Goal: Task Accomplishment & Management: Use online tool/utility

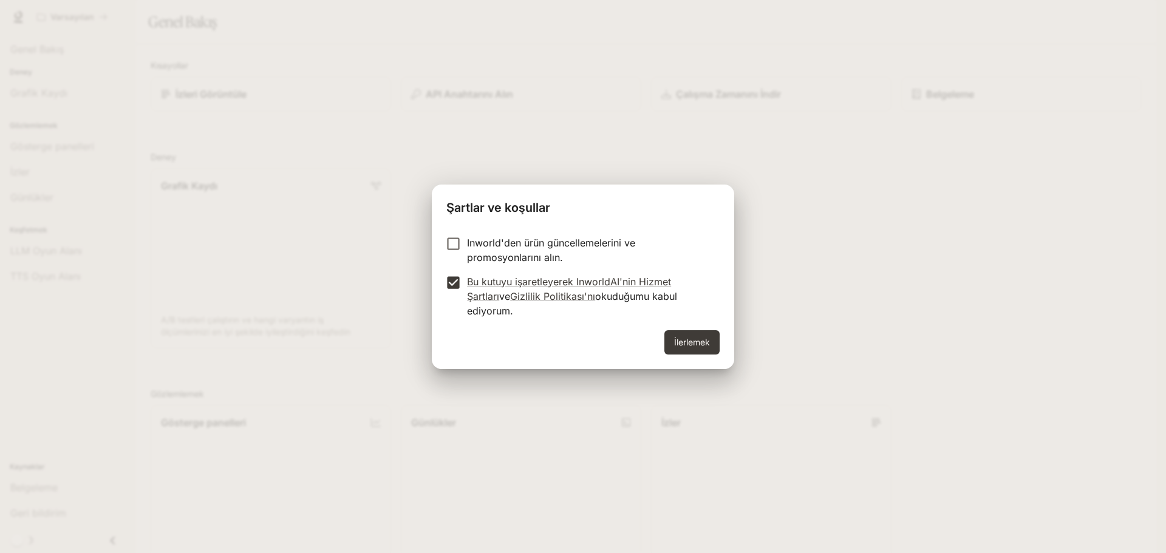
click at [653, 331] on div "İlerlemek" at bounding box center [583, 349] width 302 height 39
click at [673, 336] on button "İlerlemek" at bounding box center [691, 342] width 55 height 24
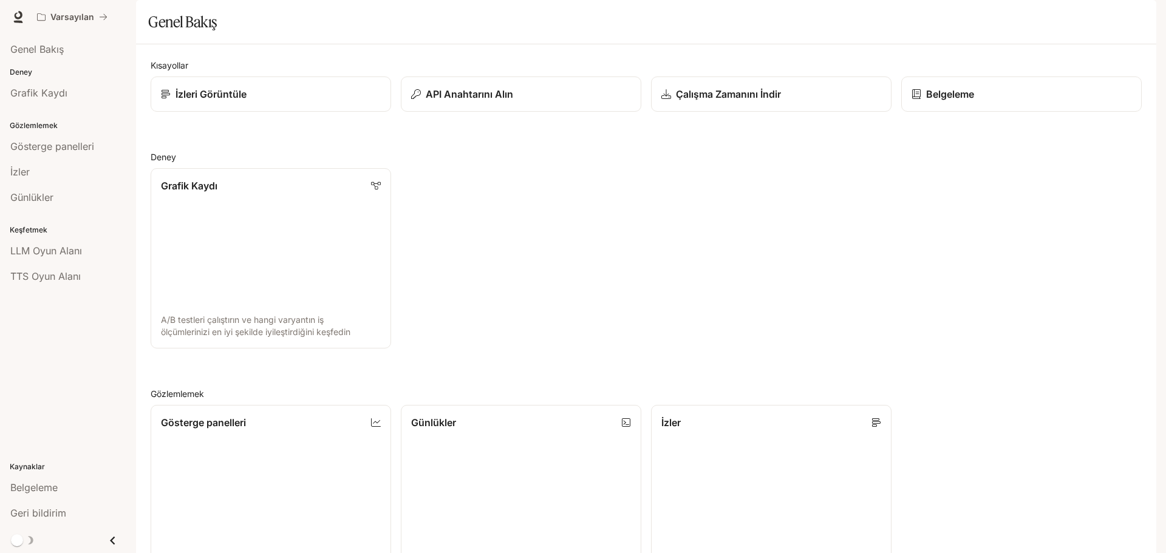
scroll to position [121, 0]
click at [76, 485] on div "Belgeleme" at bounding box center [67, 487] width 115 height 15
click at [476, 100] on font "API Anahtarını Alın" at bounding box center [468, 94] width 88 height 12
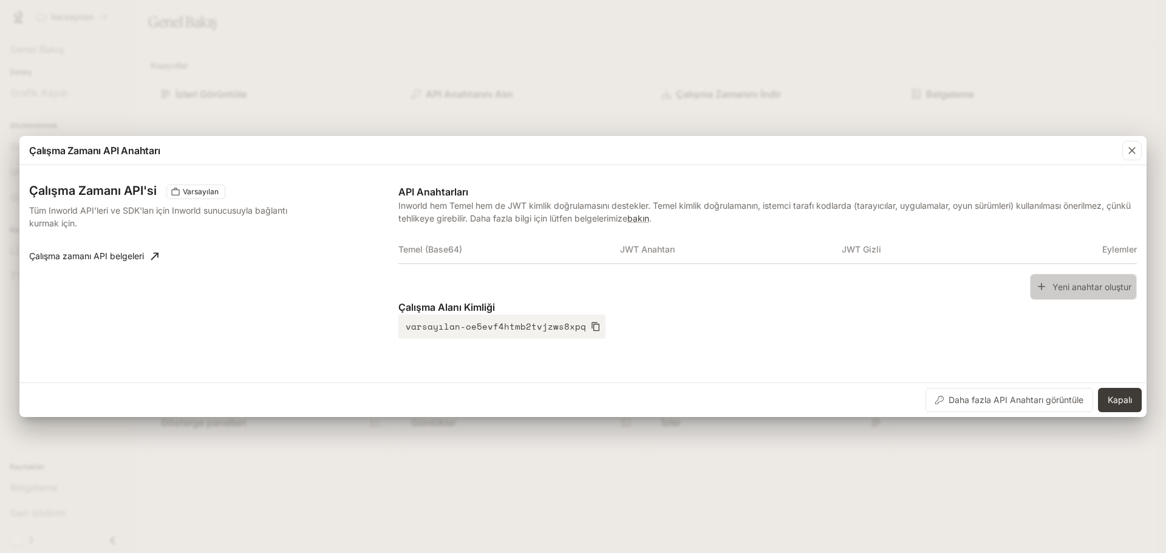
click at [1102, 284] on font "Yeni anahtar oluştur" at bounding box center [1091, 286] width 79 height 10
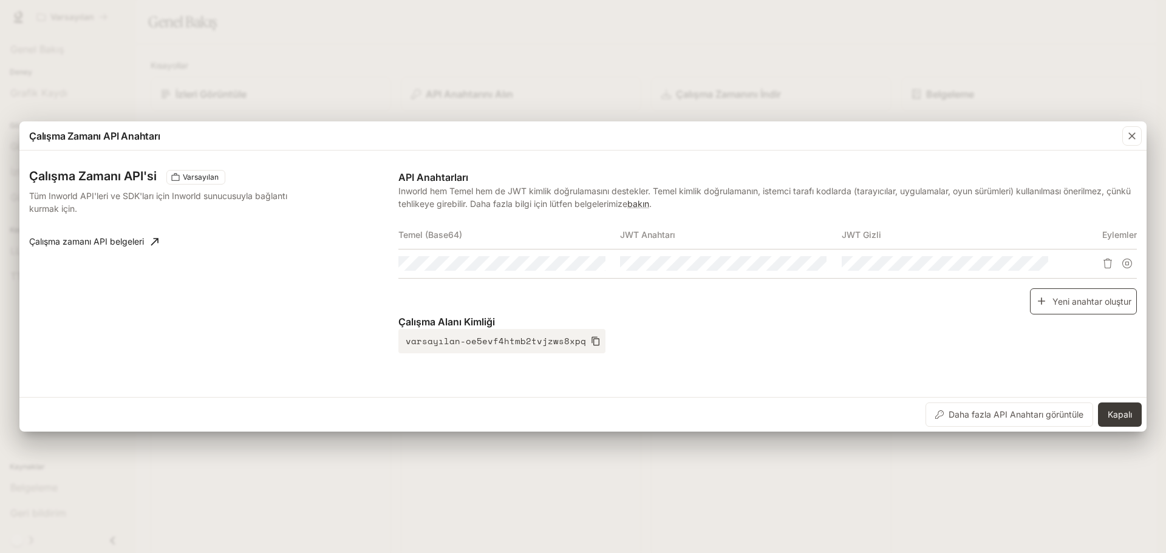
click at [1044, 293] on button "Yeni anahtar oluştur" at bounding box center [1083, 301] width 107 height 26
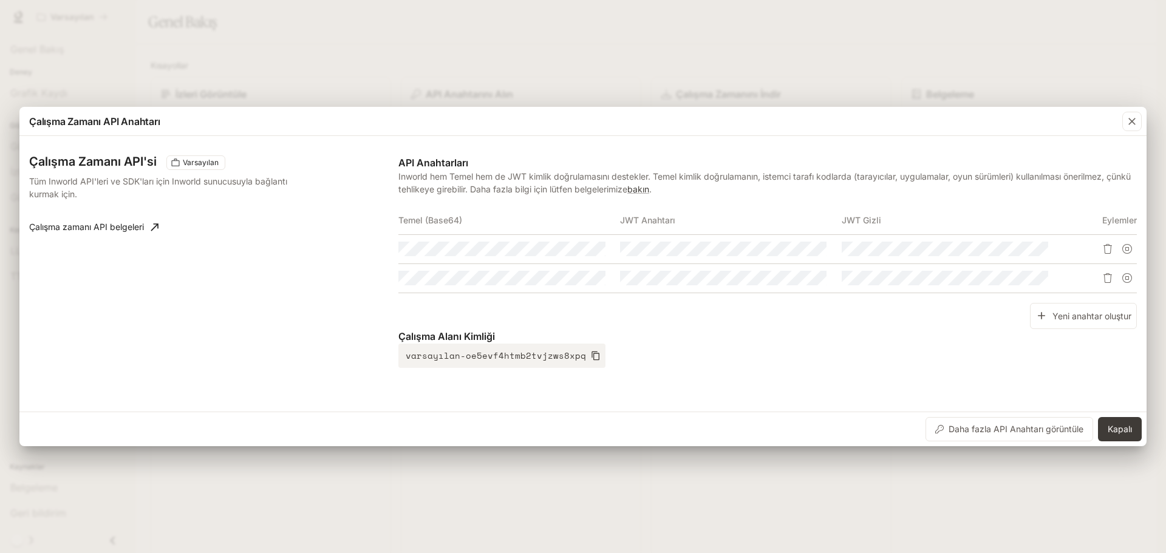
click at [1111, 250] on icon "Delete API key" at bounding box center [1108, 249] width 10 height 10
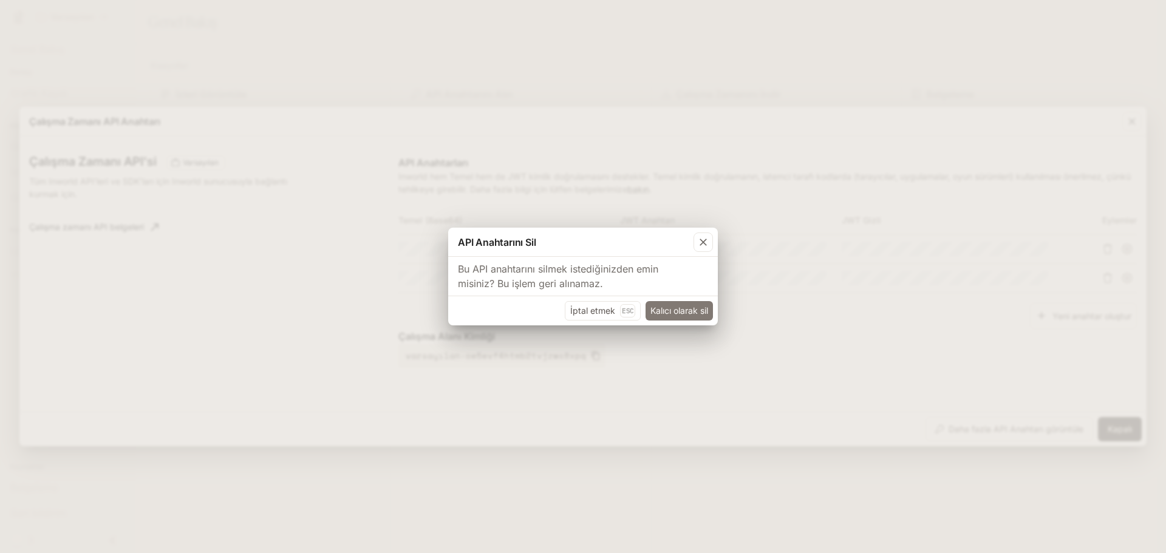
click at [661, 305] on font "Kalıcı olarak sil" at bounding box center [679, 310] width 58 height 10
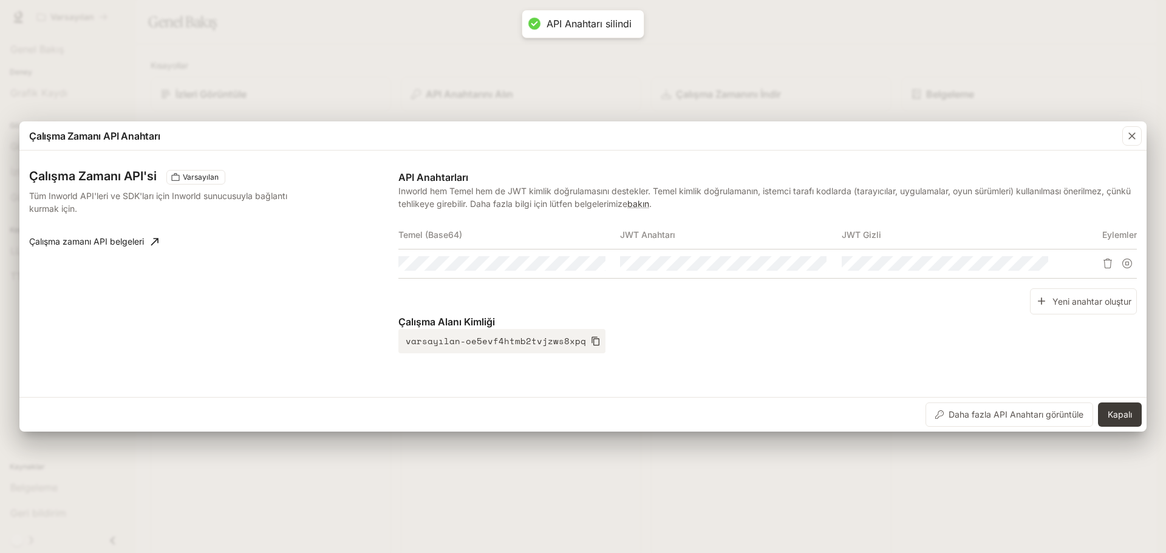
click at [1106, 264] on icon "API anahtarını sil" at bounding box center [1108, 264] width 10 height 10
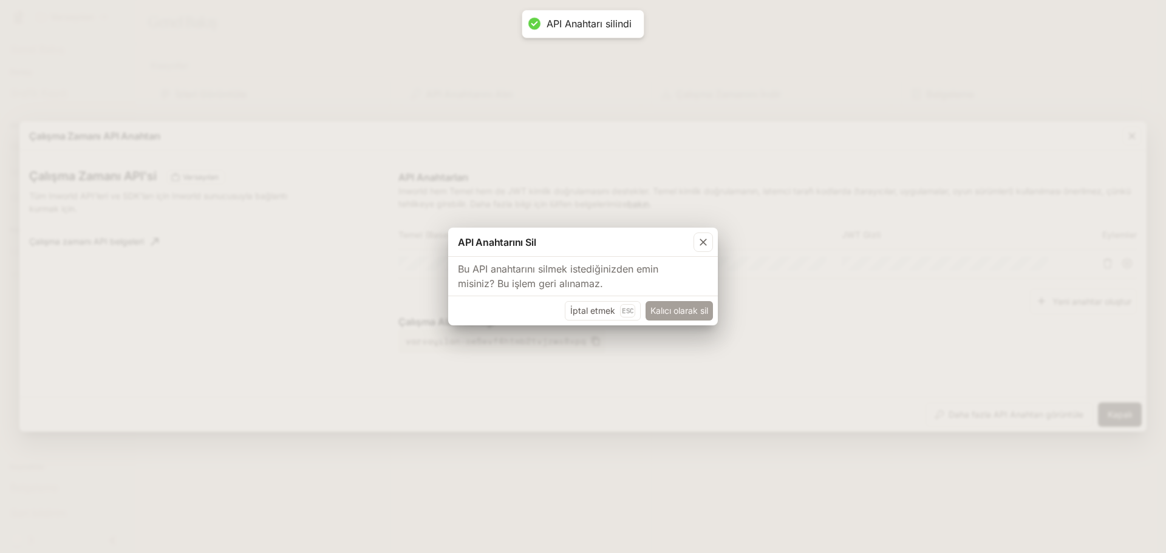
click at [676, 310] on font "Kalıcı olarak sil" at bounding box center [679, 310] width 58 height 10
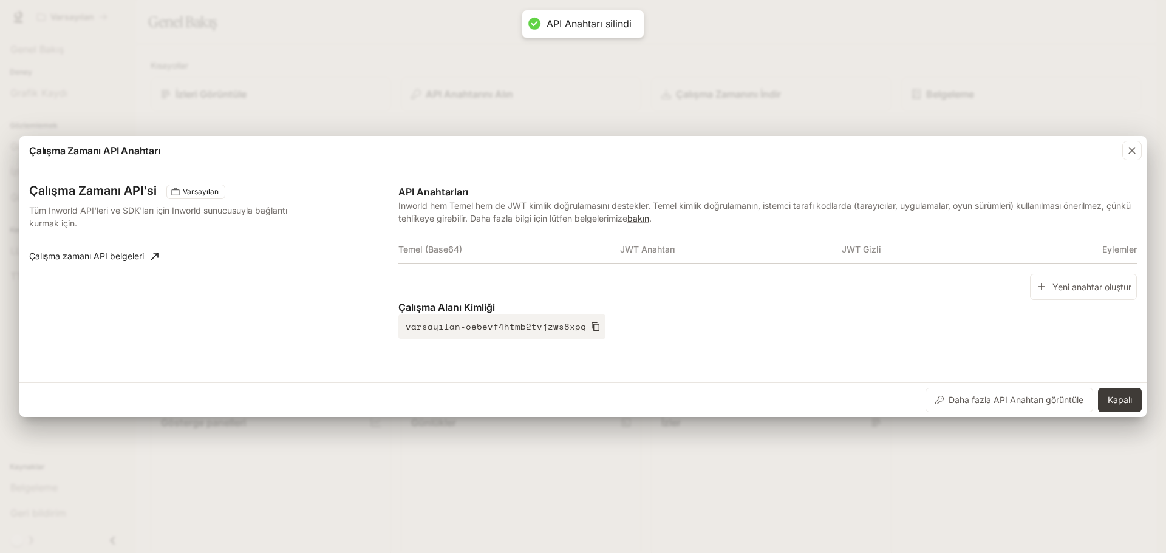
drag, startPoint x: 447, startPoint y: 247, endPoint x: 480, endPoint y: 255, distance: 33.1
click at [448, 247] on font "Temel (Base64)" at bounding box center [430, 249] width 64 height 10
click at [793, 330] on div "Çalışma Alanı Kimliği varsayılan-oe5evf4htmb2tvjzws8xpq" at bounding box center [767, 319] width 738 height 39
click at [857, 249] on font "JWT Gizli" at bounding box center [861, 249] width 39 height 10
click at [630, 277] on div "Yeni anahtar oluştur" at bounding box center [767, 287] width 738 height 26
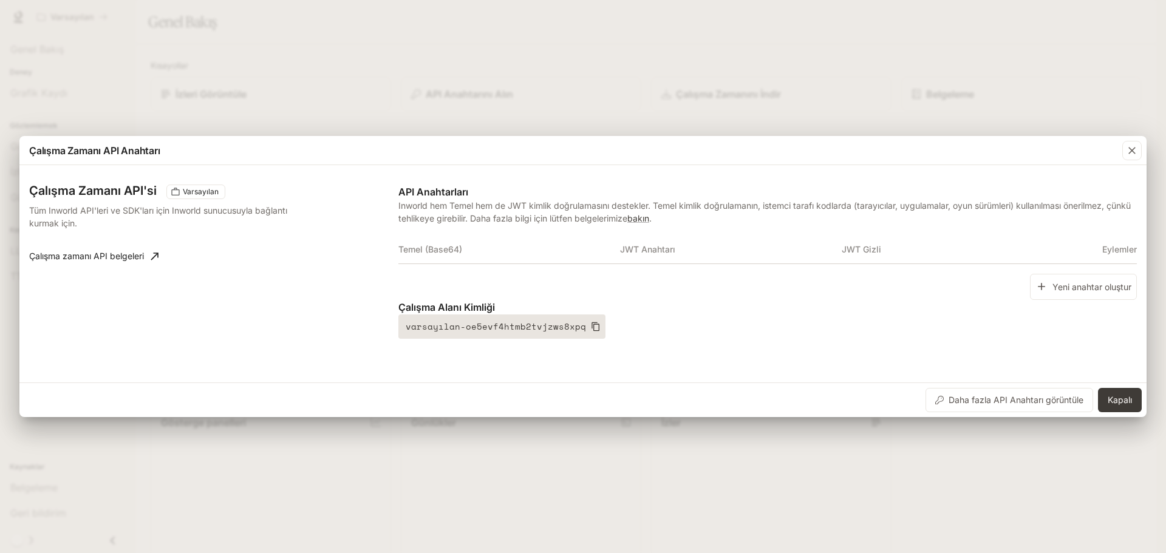
click at [503, 333] on font "varsayılan-oe5evf4htmb2tvjzws8xpq" at bounding box center [496, 327] width 180 height 16
click at [564, 291] on div "Yeni anahtar oluştur" at bounding box center [767, 287] width 738 height 26
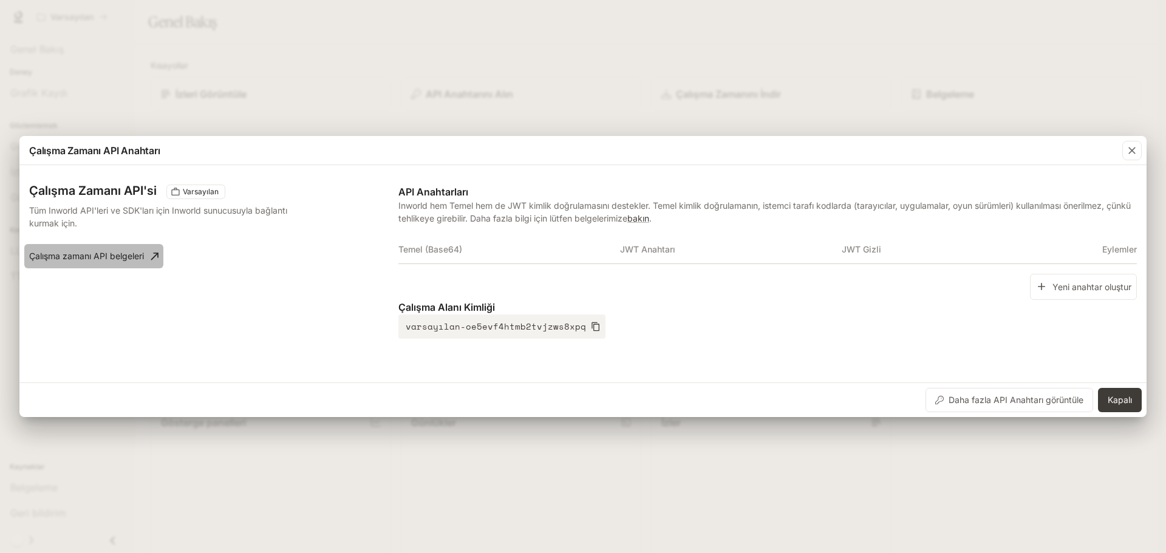
click at [144, 254] on font "Çalışma zamanı API belgeleri" at bounding box center [86, 256] width 115 height 10
click at [208, 189] on font "Varsayılan" at bounding box center [201, 191] width 36 height 9
click at [188, 214] on font "Tüm Inworld API'leri ve SDK'ları için Inworld sunucusuyla bağlantı kurmak için." at bounding box center [158, 216] width 258 height 23
click at [90, 199] on div "Çalışma Zamanı API'si Varsayılan" at bounding box center [208, 192] width 359 height 15
click at [81, 180] on div "Çalışma Zamanı API'si Varsayılan Tüm Inworld API'leri ve SDK'ları için Inworld …" at bounding box center [582, 274] width 1107 height 208
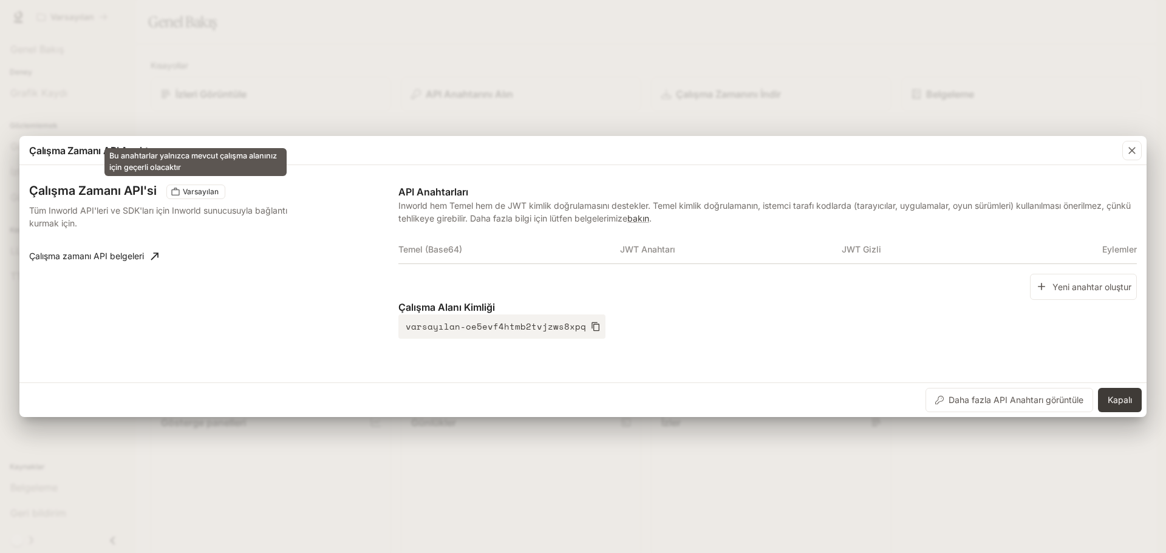
click at [194, 194] on font "Varsayılan" at bounding box center [201, 191] width 36 height 9
drag, startPoint x: 184, startPoint y: 192, endPoint x: 138, endPoint y: 272, distance: 92.5
click at [138, 272] on div "Çalışma Zamanı API'si Varsayılan Tüm Inworld API'leri ve SDK'ları için Inworld …" at bounding box center [213, 262] width 369 height 154
click at [63, 221] on font "Tüm Inworld API'leri ve SDK'ları için Inworld sunucusuyla bağlantı kurmak için." at bounding box center [158, 216] width 258 height 23
drag, startPoint x: 111, startPoint y: 226, endPoint x: 134, endPoint y: 229, distance: 22.7
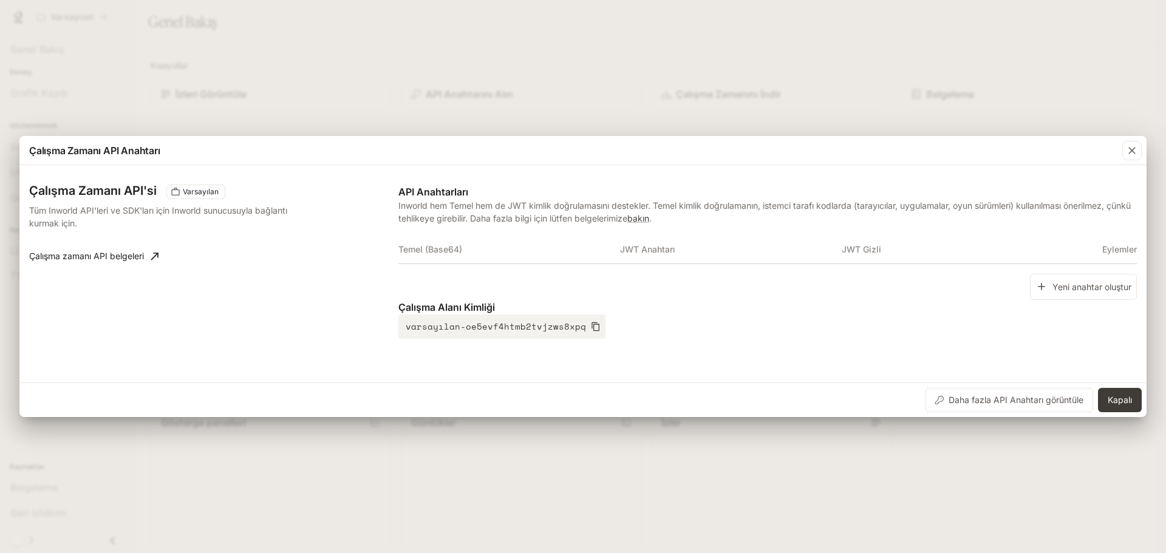
click at [134, 229] on p "Tüm Inworld API'leri ve SDK'ları için Inworld sunucusuyla bağlantı kurmak için." at bounding box center [164, 217] width 270 height 26
drag, startPoint x: 36, startPoint y: 211, endPoint x: 104, endPoint y: 218, distance: 69.0
click at [104, 218] on p "Tüm Inworld API'leri ve SDK'ları için Inworld sunucusuyla bağlantı kurmak için." at bounding box center [164, 217] width 270 height 26
click at [164, 233] on div "Çalışma Zamanı API'si Varsayılan Tüm Inworld API'leri ve SDK'ları için Inworld …" at bounding box center [213, 262] width 369 height 154
click at [1106, 402] on button "Kapalı" at bounding box center [1120, 400] width 44 height 24
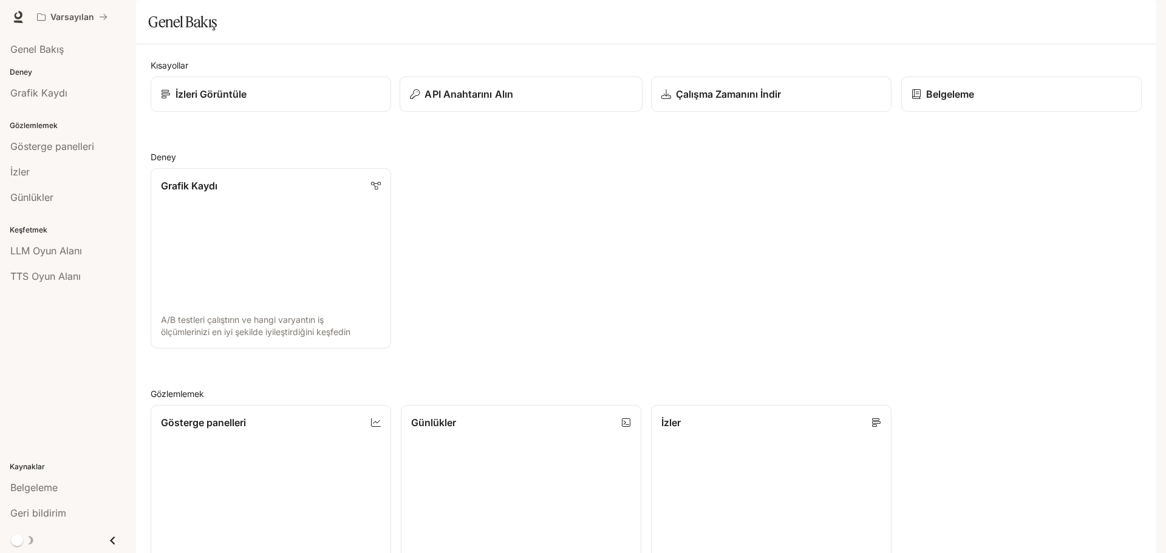
click at [492, 100] on font "API Anahtarını Alın" at bounding box center [468, 94] width 88 height 12
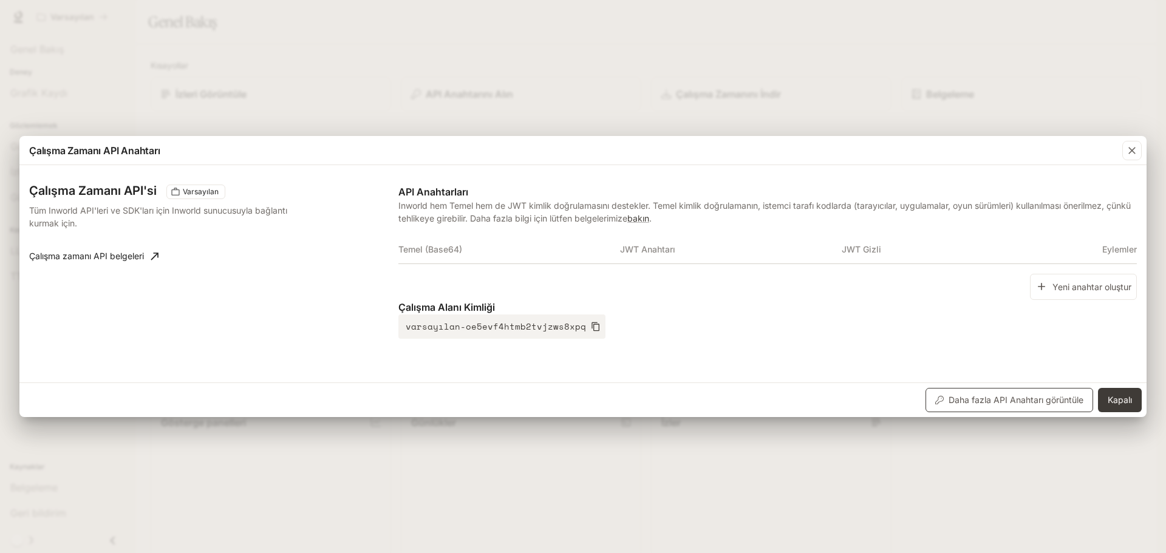
click at [1027, 402] on font "Daha fazla API Anahtarı görüntüle" at bounding box center [1015, 400] width 135 height 10
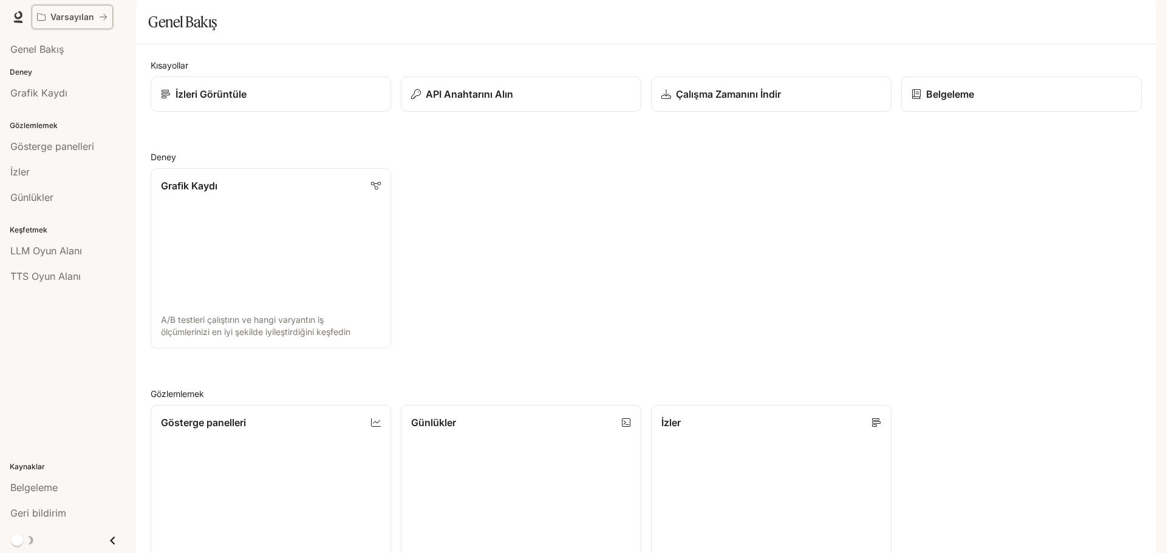
click at [55, 15] on font "Varsayılan" at bounding box center [72, 17] width 44 height 10
click at [27, 15] on div "Varsayılan Belgeleme Belgeleme" at bounding box center [583, 17] width 1166 height 34
click at [32, 42] on span "Genel Bakış" at bounding box center [36, 49] width 53 height 15
click at [90, 77] on p "Deney" at bounding box center [68, 72] width 136 height 11
click at [709, 310] on div "Grafik Kaydı A/B testleri çalıştırın ve hangi varyantın iş ölçümlerinizi en iyi…" at bounding box center [641, 253] width 1001 height 190
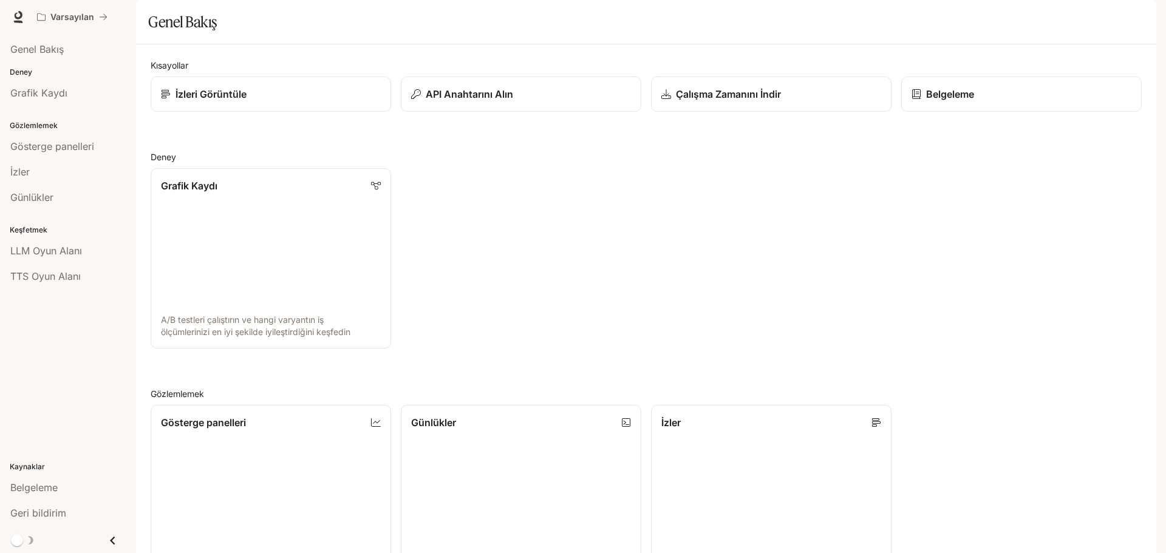
click at [716, 233] on div "Grafik Kaydı A/B testleri çalıştırın ve hangi varyantın iş ölçümlerinizi en iyi…" at bounding box center [641, 253] width 1001 height 190
click at [59, 245] on font "LLM Oyun Alanı" at bounding box center [46, 251] width 72 height 12
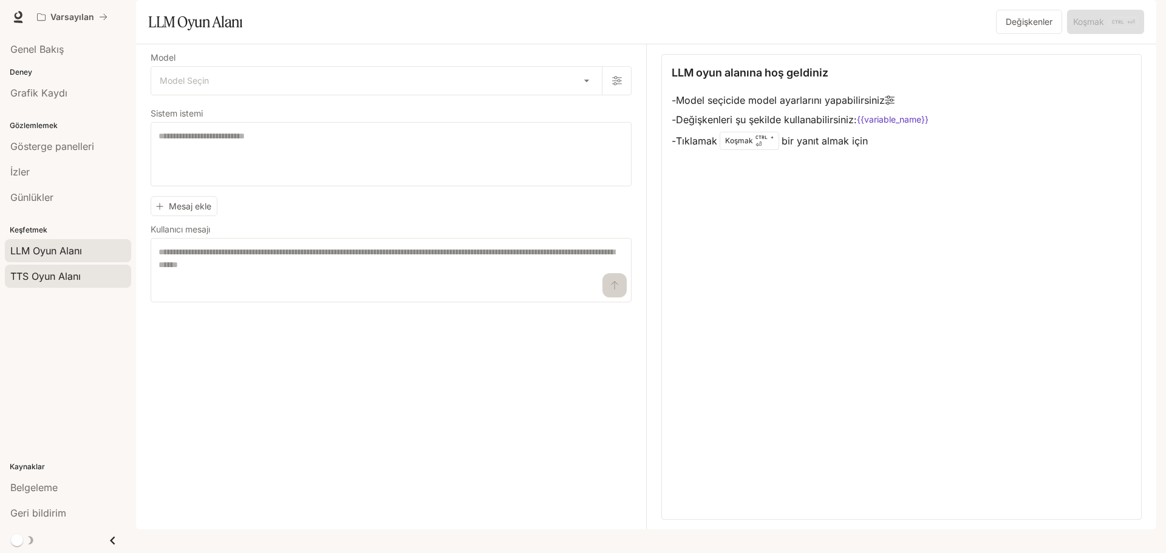
click at [65, 277] on font "TTS Oyun Alanı" at bounding box center [45, 276] width 70 height 12
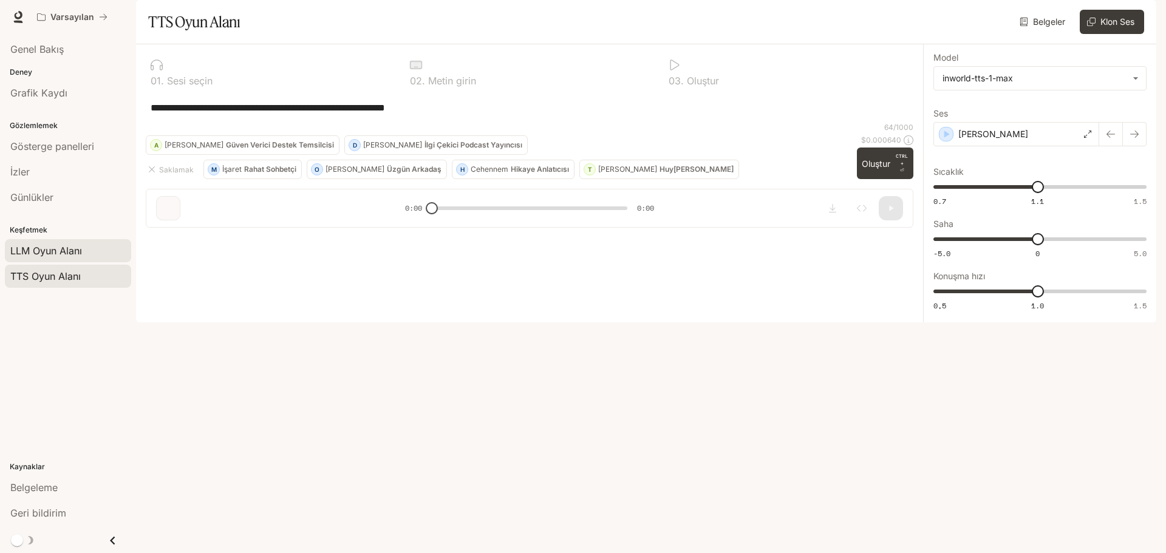
click at [79, 248] on font "LLM Oyun Alanı" at bounding box center [46, 251] width 72 height 12
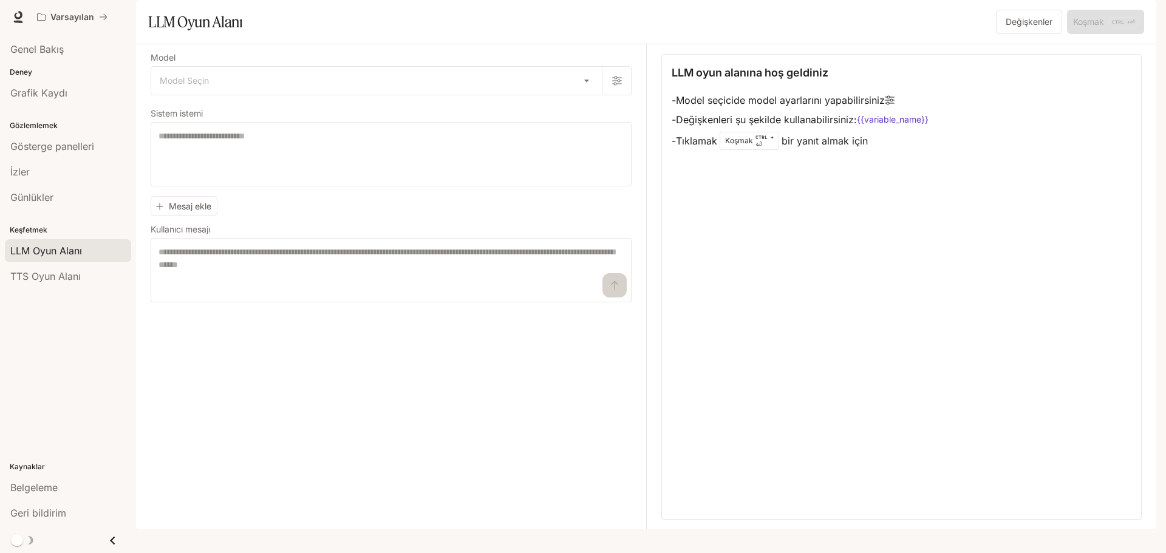
drag, startPoint x: 73, startPoint y: 219, endPoint x: 71, endPoint y: 213, distance: 6.9
click at [72, 219] on div "Keşfetmek LLM Oyun Alanı TTS Oyun Alanı" at bounding box center [68, 252] width 136 height 79
click at [49, 163] on link "İzler" at bounding box center [68, 171] width 126 height 23
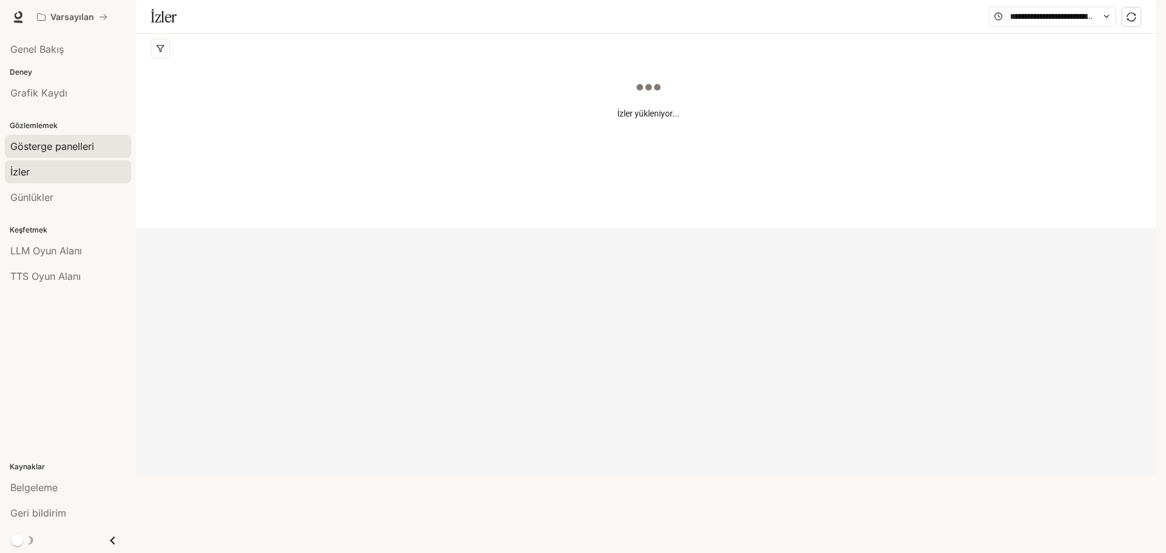
click at [67, 155] on link "Gösterge panelleri" at bounding box center [68, 146] width 126 height 23
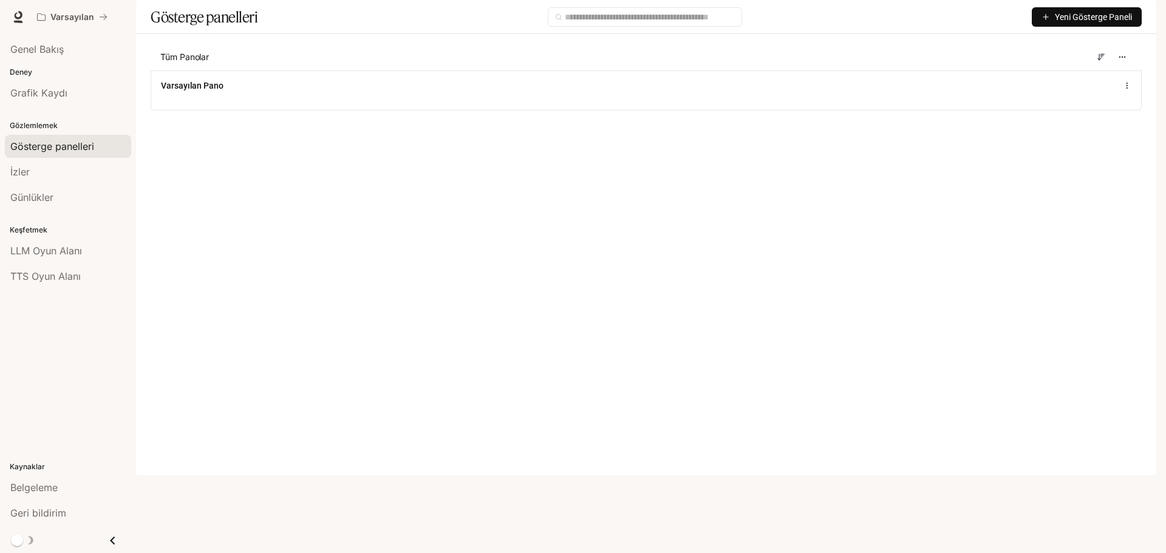
drag, startPoint x: 327, startPoint y: 150, endPoint x: 339, endPoint y: 154, distance: 12.9
click at [327, 129] on div "Tüm Panolar Varsayılan Pano" at bounding box center [646, 86] width 1020 height 85
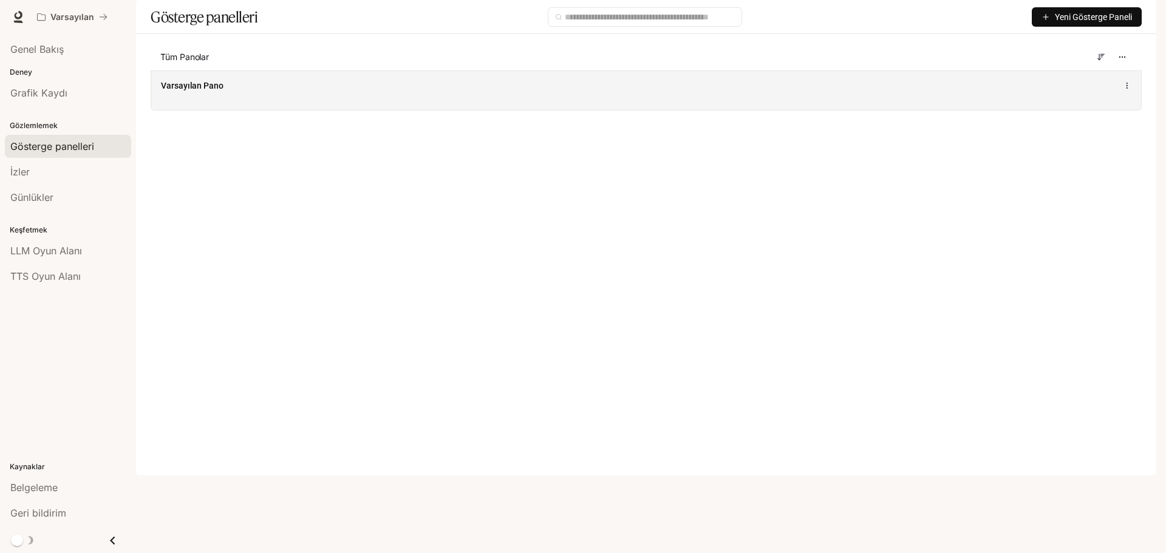
click at [1050, 93] on div "Varsayılan Pano" at bounding box center [646, 85] width 970 height 15
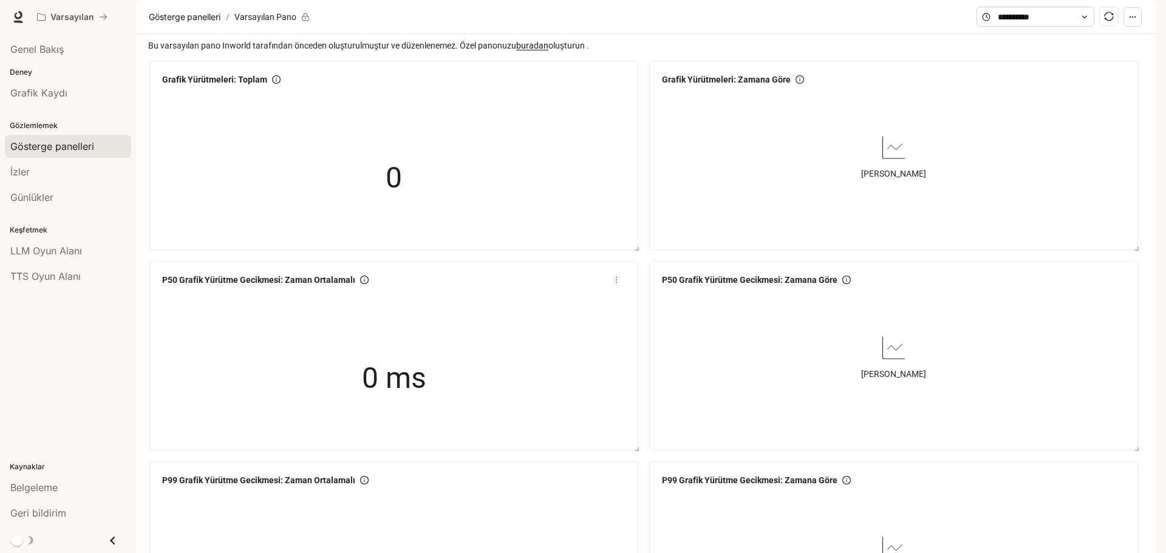
scroll to position [182, 0]
click at [85, 80] on div "Deney Grafik Kaydı" at bounding box center [68, 86] width 136 height 44
click at [83, 51] on div "Genel Bakış" at bounding box center [67, 49] width 115 height 15
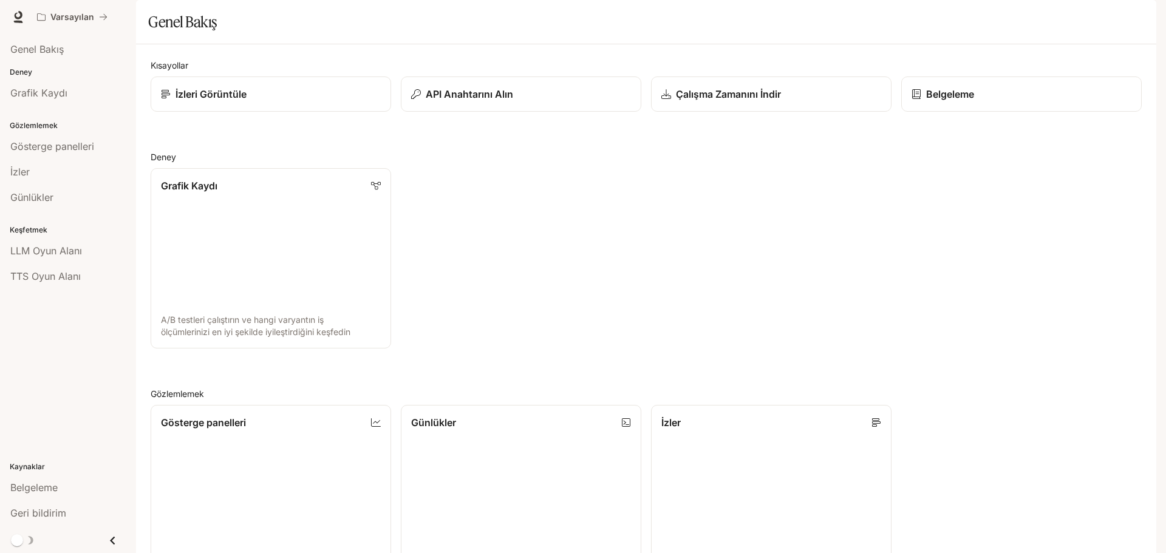
click at [539, 228] on div "Grafik Kaydı A/B testleri çalıştırın ve hangi varyantın iş ölçümlerinizi en iyi…" at bounding box center [641, 253] width 1001 height 190
click at [57, 199] on div "Günlükler" at bounding box center [67, 197] width 115 height 15
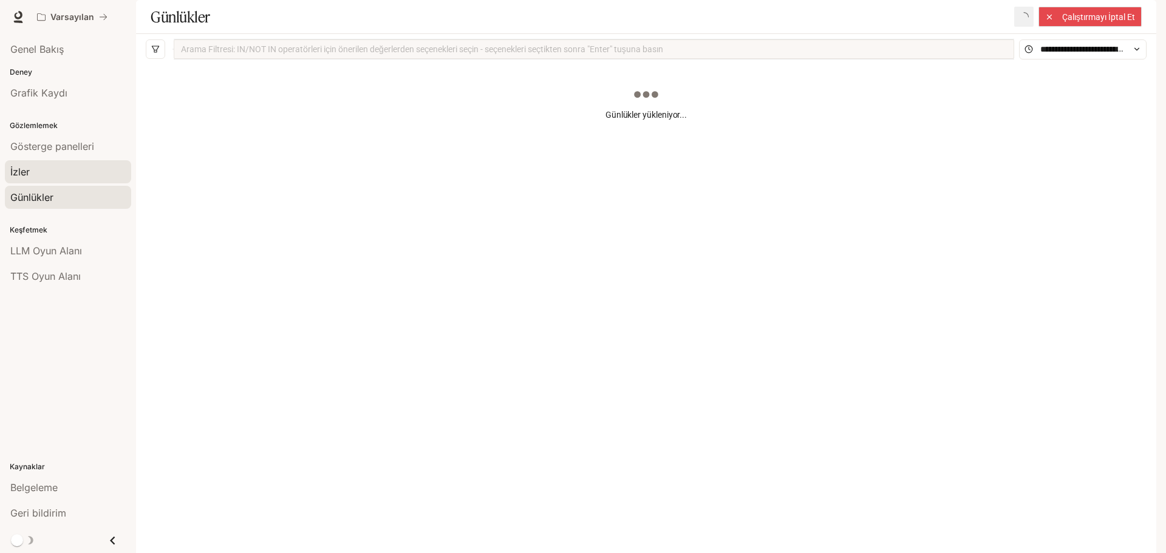
click at [59, 169] on div "İzler" at bounding box center [67, 172] width 115 height 15
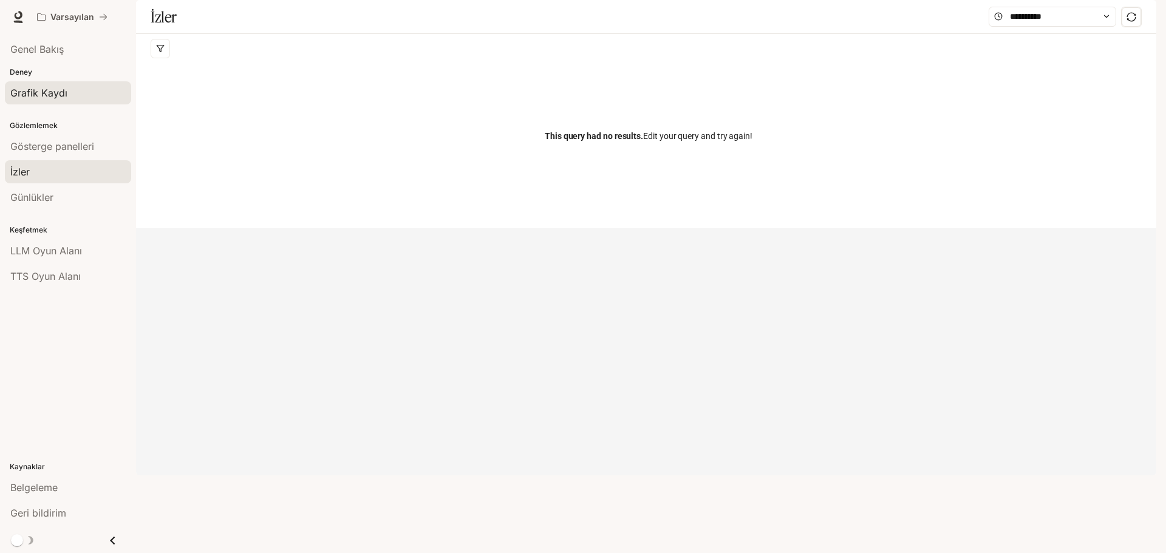
click at [56, 95] on font "Grafik Kaydı" at bounding box center [38, 93] width 57 height 12
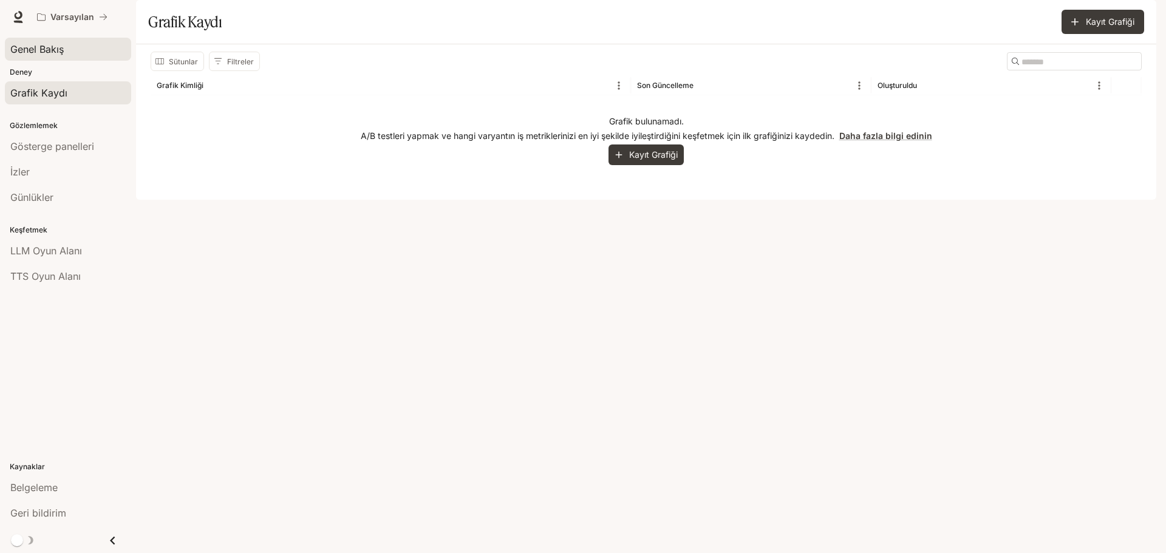
click at [58, 56] on link "Genel Bakış" at bounding box center [68, 49] width 126 height 23
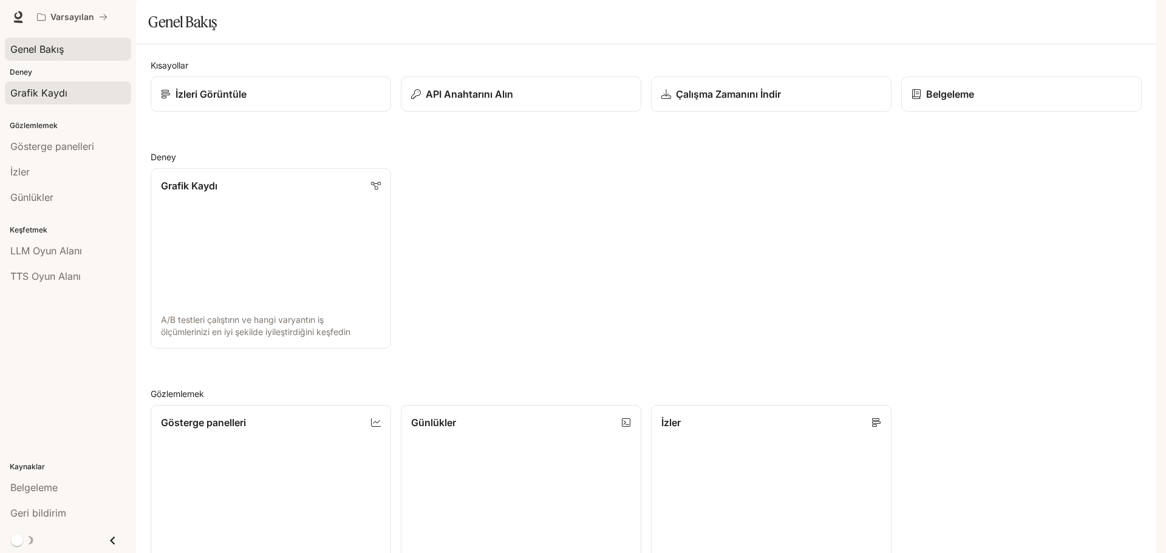
click at [80, 83] on link "Grafik Kaydı" at bounding box center [68, 92] width 126 height 23
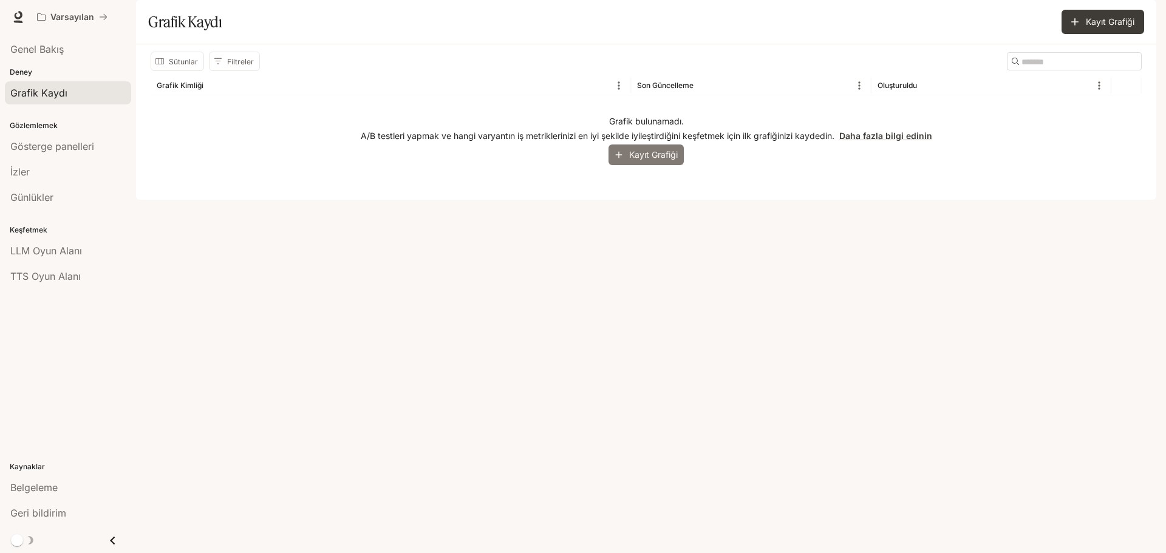
click at [634, 162] on font "Kayıt Grafiği" at bounding box center [653, 154] width 49 height 15
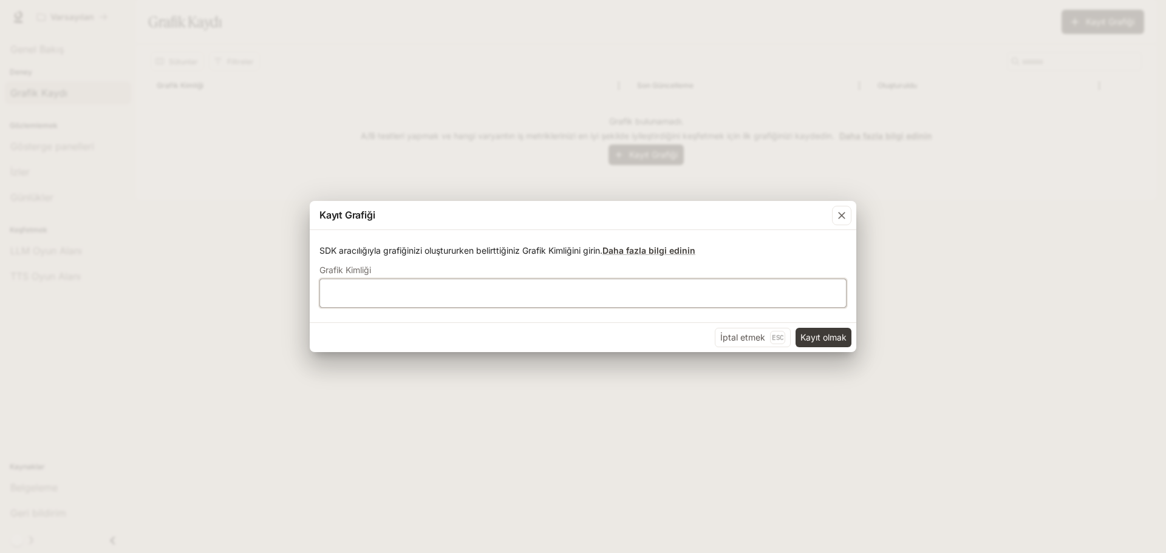
click at [520, 293] on input "text" at bounding box center [583, 293] width 526 height 12
click at [843, 209] on icon "button" at bounding box center [841, 215] width 12 height 12
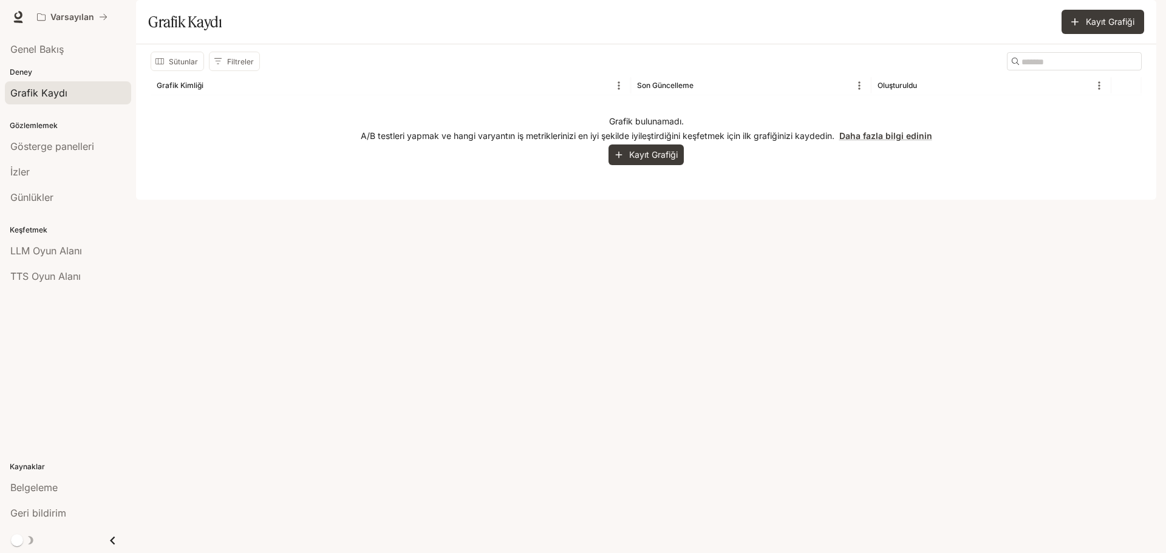
click at [70, 101] on link "Grafik Kaydı" at bounding box center [68, 92] width 126 height 23
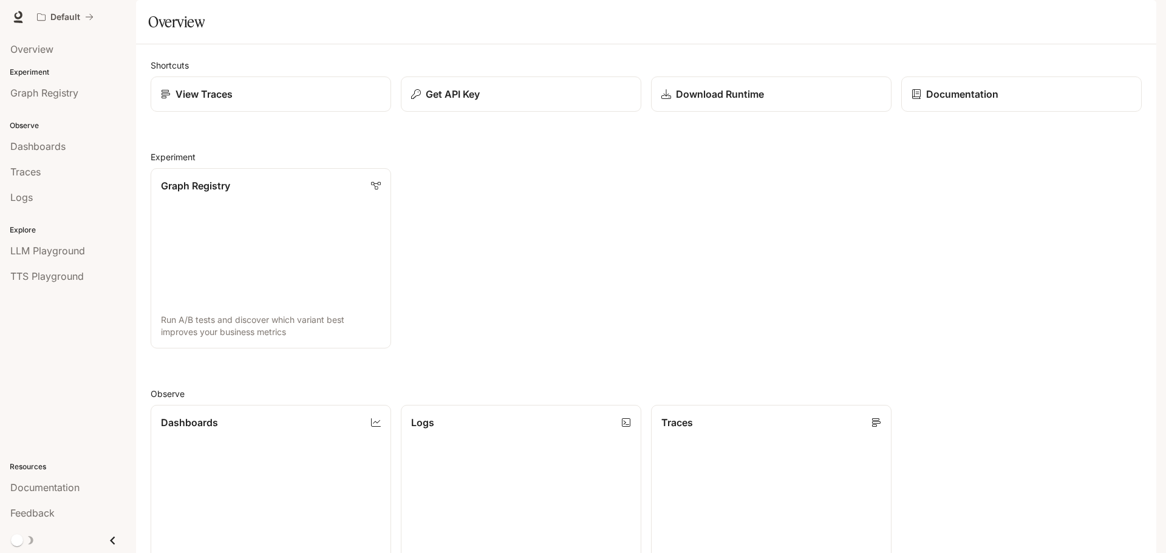
click at [1143, 18] on img "button" at bounding box center [1139, 17] width 17 height 17
click at [1005, 213] on span "Sign out" at bounding box center [1061, 212] width 159 height 12
click at [27, 250] on span "LLM Playground" at bounding box center [47, 250] width 75 height 15
